Goal: Find specific page/section: Find specific page/section

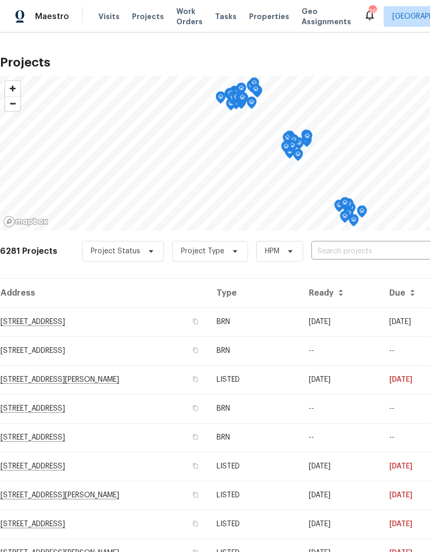
click at [387, 247] on input "text" at bounding box center [371, 251] width 118 height 16
type input "218 lodge"
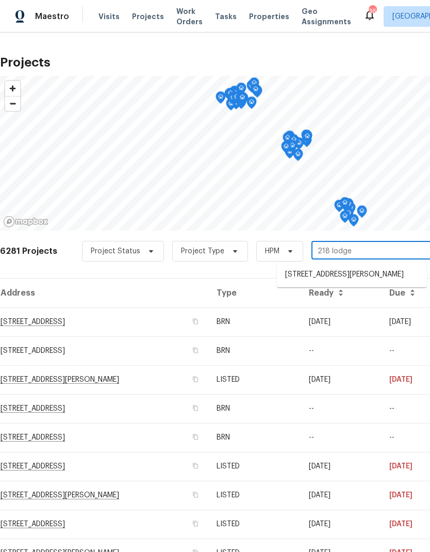
click at [381, 271] on li "218 Lodgepole Rd, Ladson, SC 29456" at bounding box center [352, 274] width 150 height 17
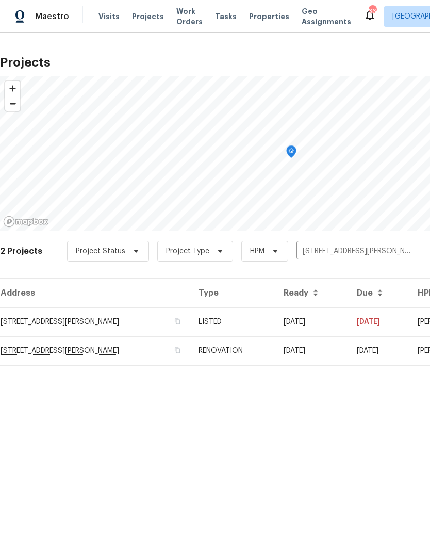
click at [22, 318] on td "218 Lodgepole Rd, Ladson, SC 29456" at bounding box center [95, 321] width 190 height 29
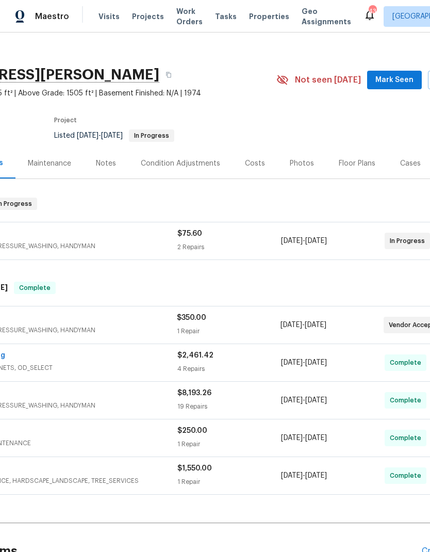
scroll to position [9, 102]
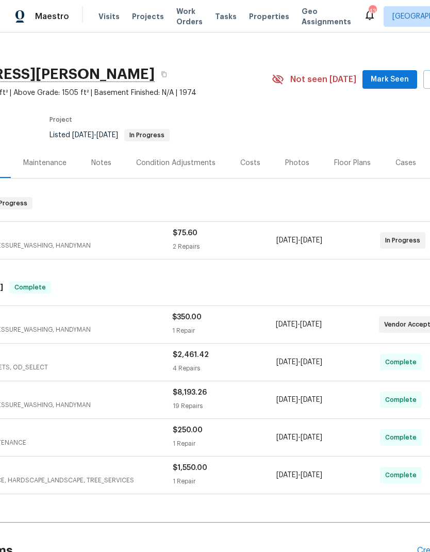
click at [253, 164] on div "Costs" at bounding box center [250, 163] width 20 height 10
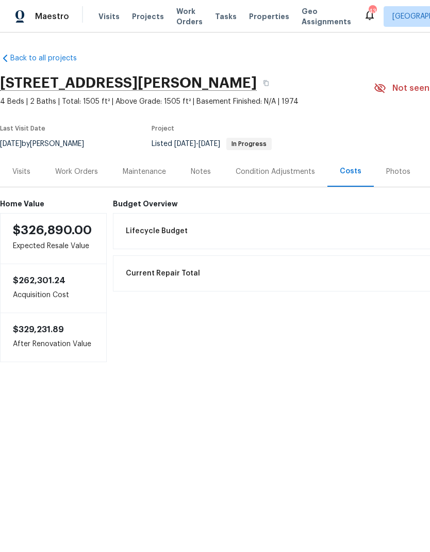
click at [75, 175] on div "Work Orders" at bounding box center [76, 172] width 43 height 10
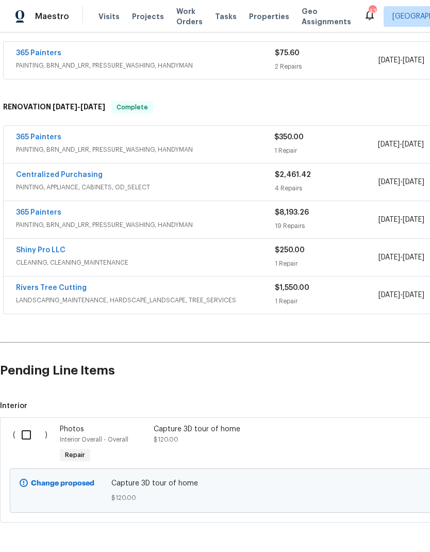
scroll to position [188, 0]
click at [384, 294] on span "9/8/2025" at bounding box center [390, 295] width 22 height 7
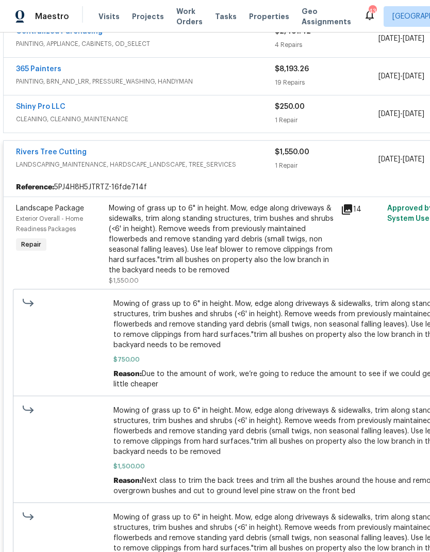
scroll to position [332, 0]
click at [351, 210] on icon at bounding box center [347, 210] width 10 height 10
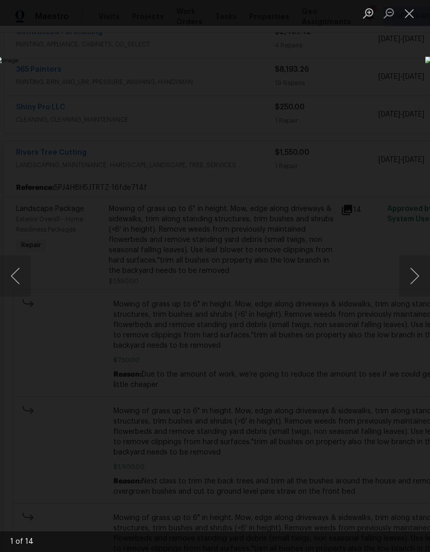
click at [415, 282] on button "Next image" at bounding box center [414, 275] width 31 height 41
click at [415, 284] on button "Next image" at bounding box center [414, 275] width 31 height 41
click at [414, 284] on button "Next image" at bounding box center [414, 275] width 31 height 41
click at [415, 282] on button "Next image" at bounding box center [414, 275] width 31 height 41
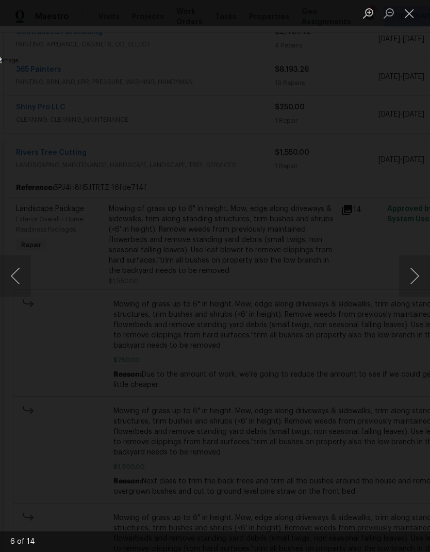
click at [414, 281] on button "Next image" at bounding box center [414, 275] width 31 height 41
click at [414, 282] on button "Next image" at bounding box center [414, 275] width 31 height 41
click at [412, 283] on button "Next image" at bounding box center [414, 275] width 31 height 41
click at [53, 73] on div "Lightbox" at bounding box center [215, 276] width 430 height 552
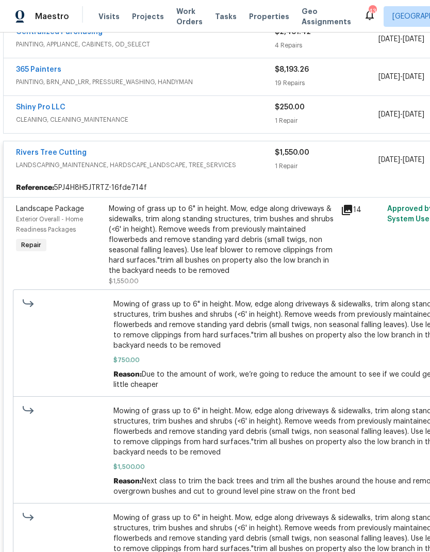
click at [108, 161] on span "LANDSCAPING_MAINTENANCE, HARDSCAPE_LANDSCAPE, TREE_SERVICES" at bounding box center [145, 165] width 259 height 10
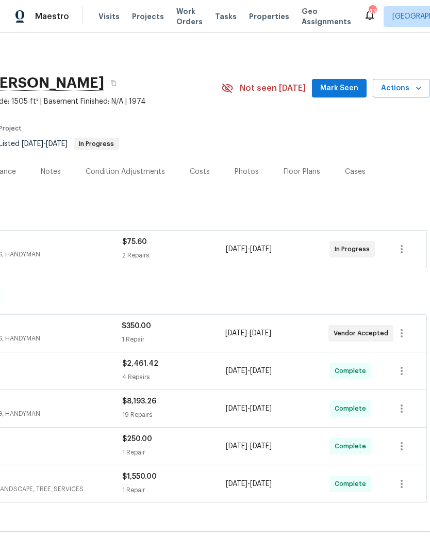
scroll to position [0, 153]
click at [203, 168] on div "Costs" at bounding box center [200, 172] width 20 height 10
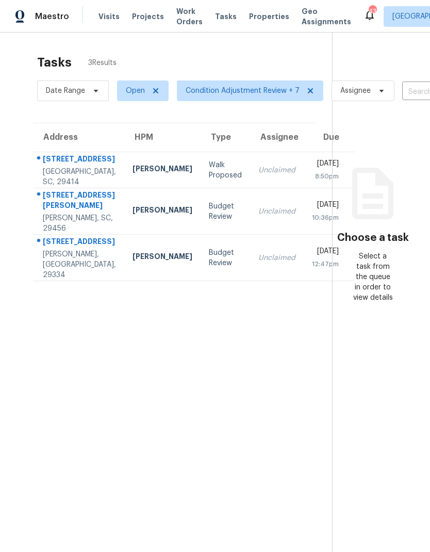
scroll to position [41, 0]
